Goal: Answer question/provide support: Share knowledge or assist other users

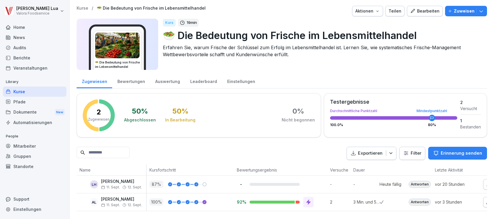
scroll to position [9, 0]
click at [310, 199] on icon at bounding box center [308, 202] width 6 height 6
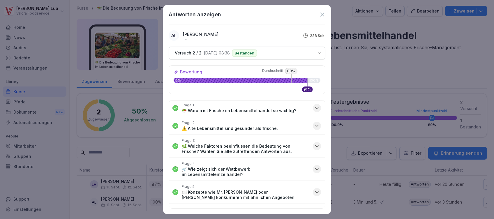
scroll to position [0, 0]
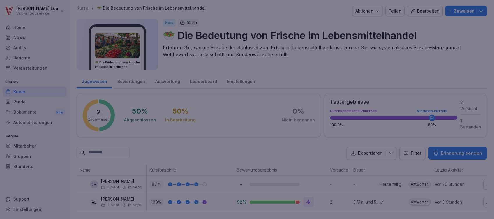
click at [372, 156] on div at bounding box center [247, 109] width 494 height 219
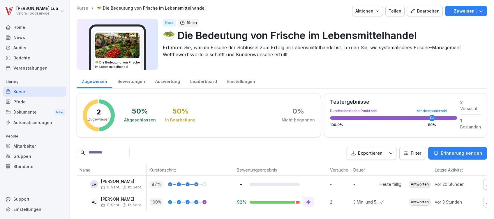
click at [118, 197] on p "[PERSON_NAME]" at bounding box center [121, 199] width 41 height 5
click at [424, 198] on div "Antworten" at bounding box center [419, 201] width 22 height 7
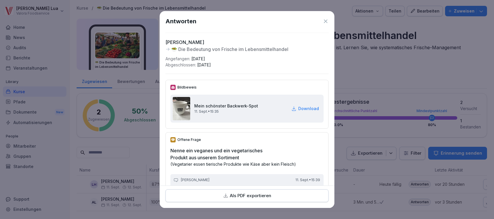
click at [324, 20] on icon at bounding box center [325, 20] width 3 height 3
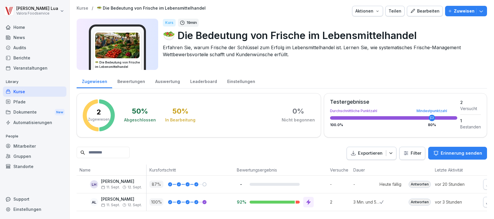
click at [416, 181] on div "Antworten" at bounding box center [419, 184] width 22 height 7
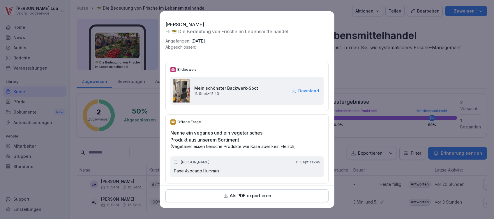
scroll to position [27, 0]
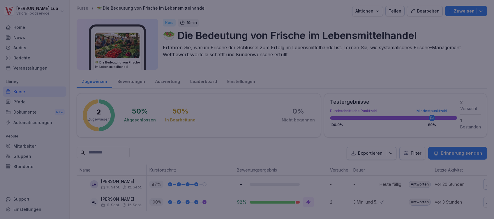
click at [357, 68] on div at bounding box center [247, 109] width 494 height 219
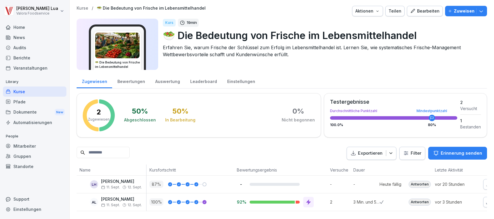
click at [265, 183] on div at bounding box center [274, 184] width 50 height 3
click at [253, 181] on div "-" at bounding box center [282, 184] width 90 height 6
click at [155, 180] on p "87 %" at bounding box center [156, 183] width 14 height 7
click at [184, 182] on div at bounding box center [185, 184] width 8 height 4
click at [274, 183] on div at bounding box center [274, 184] width 50 height 3
